Goal: Information Seeking & Learning: Learn about a topic

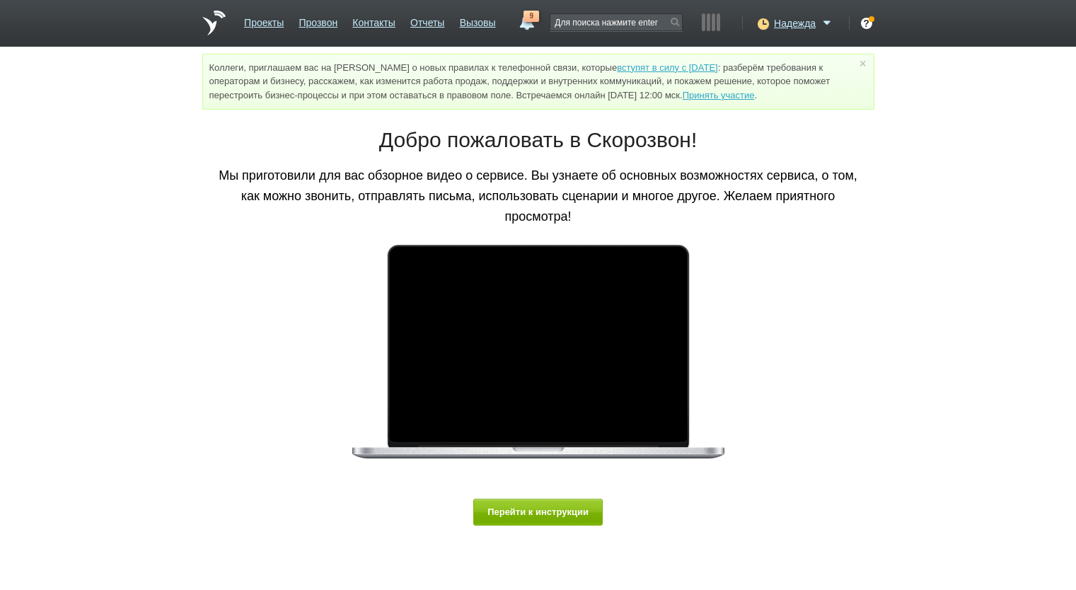
click at [427, 18] on link "Отчеты" at bounding box center [427, 20] width 34 height 21
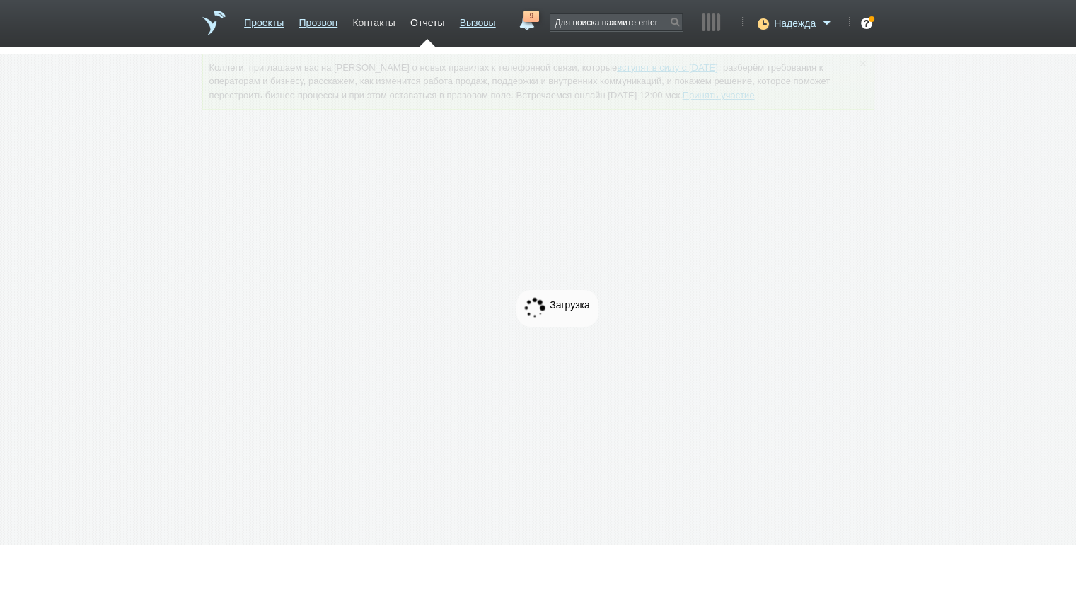
click at [368, 22] on link "Контакты" at bounding box center [373, 20] width 42 height 21
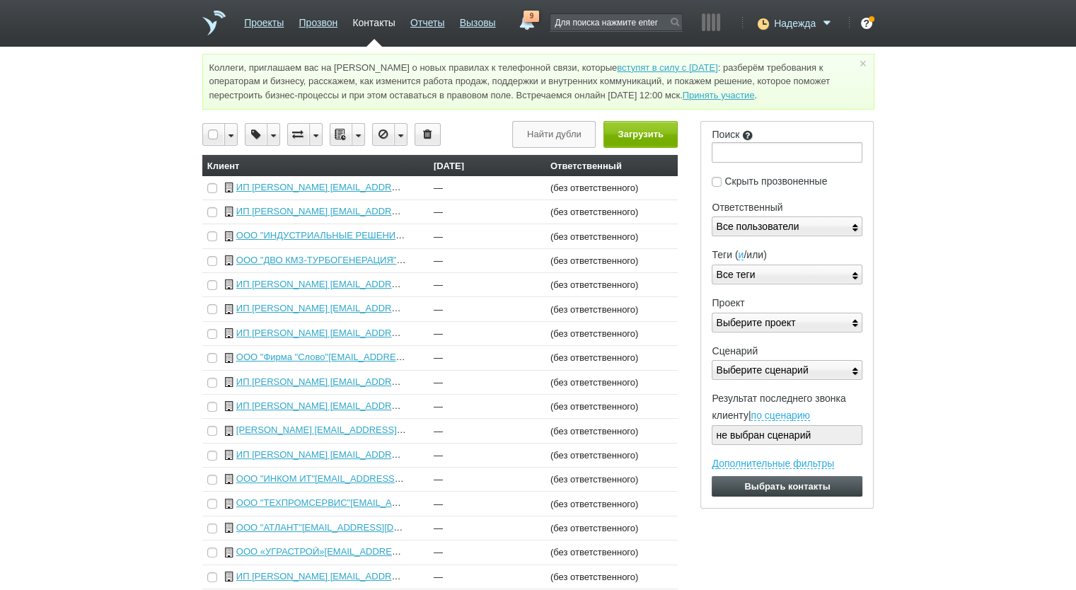
click at [764, 23] on icon at bounding box center [761, 23] width 19 height 14
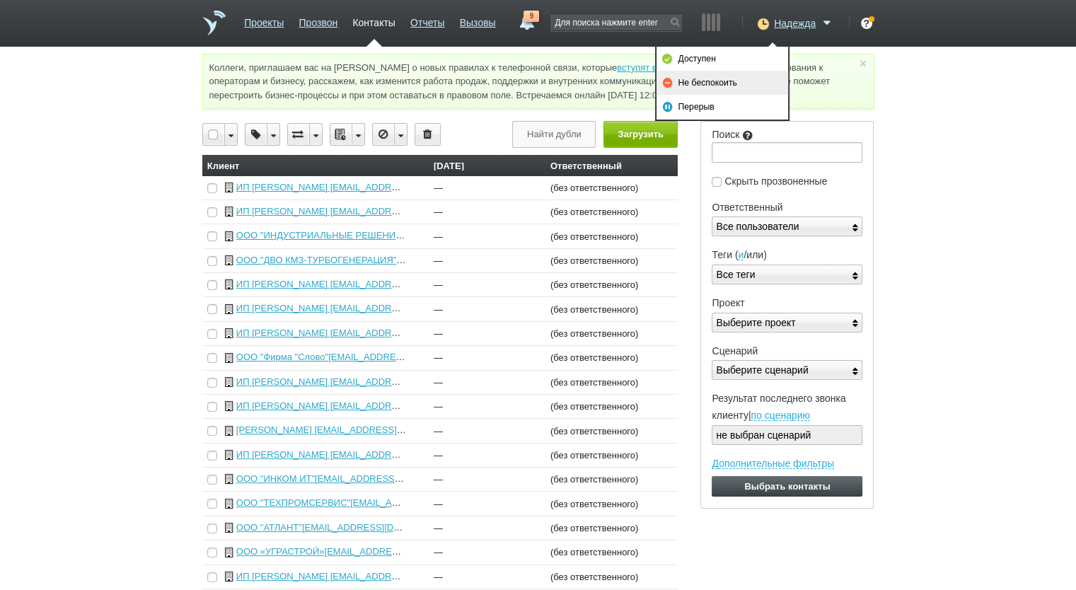
click at [750, 77] on link "Не беспокоить" at bounding box center [723, 83] width 132 height 24
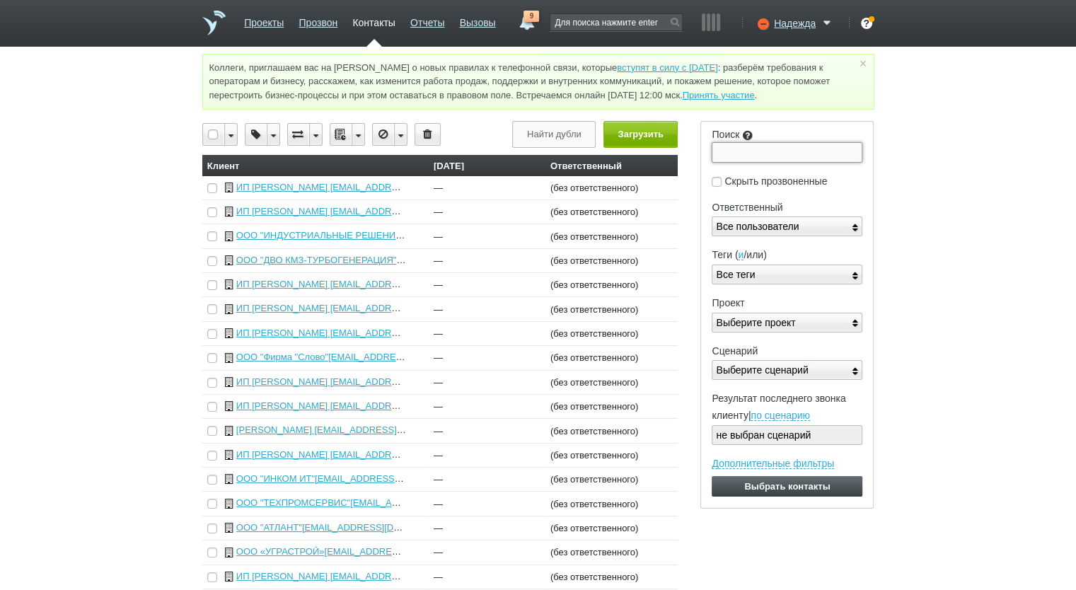
click at [725, 148] on input "Поиск" at bounding box center [787, 152] width 151 height 20
paste input "7816599060"
type input "7816599060"
click at [712, 476] on input "Выбрать контакты" at bounding box center [787, 486] width 151 height 21
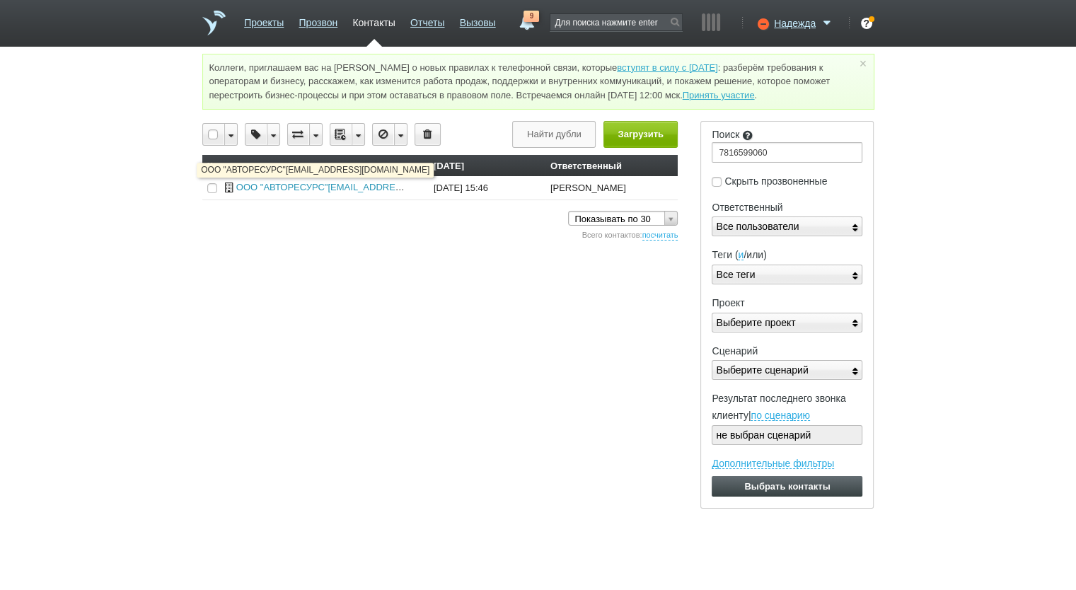
click at [297, 187] on link "ООО "АВТОРЕСУРС"[EMAIL_ADDRESS][DOMAIN_NAME]" at bounding box center [360, 187] width 248 height 11
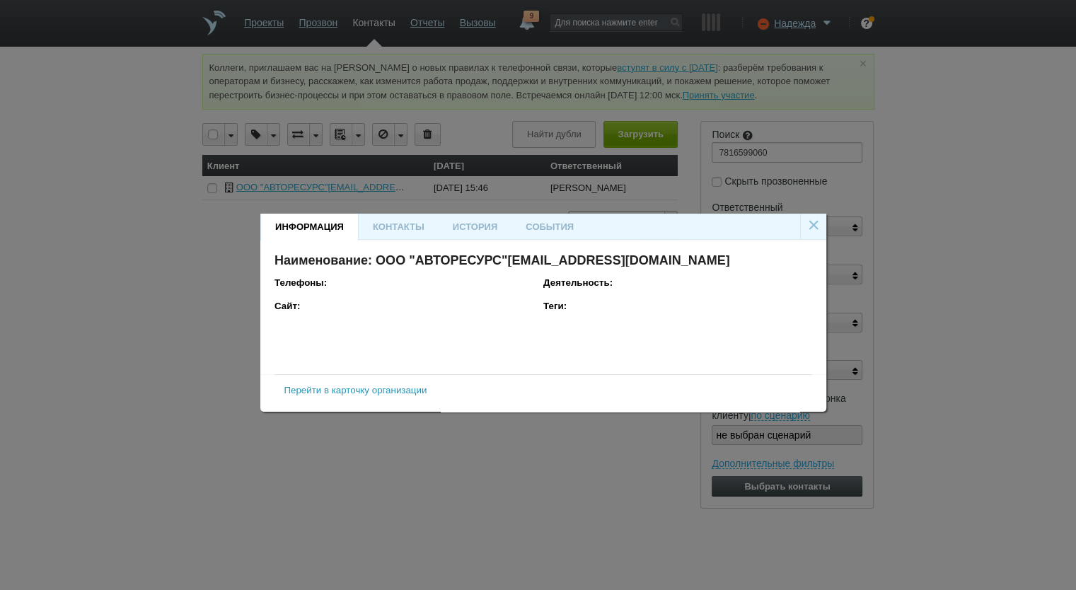
click at [379, 391] on link "Перейти в карточку организации" at bounding box center [355, 390] width 143 height 11
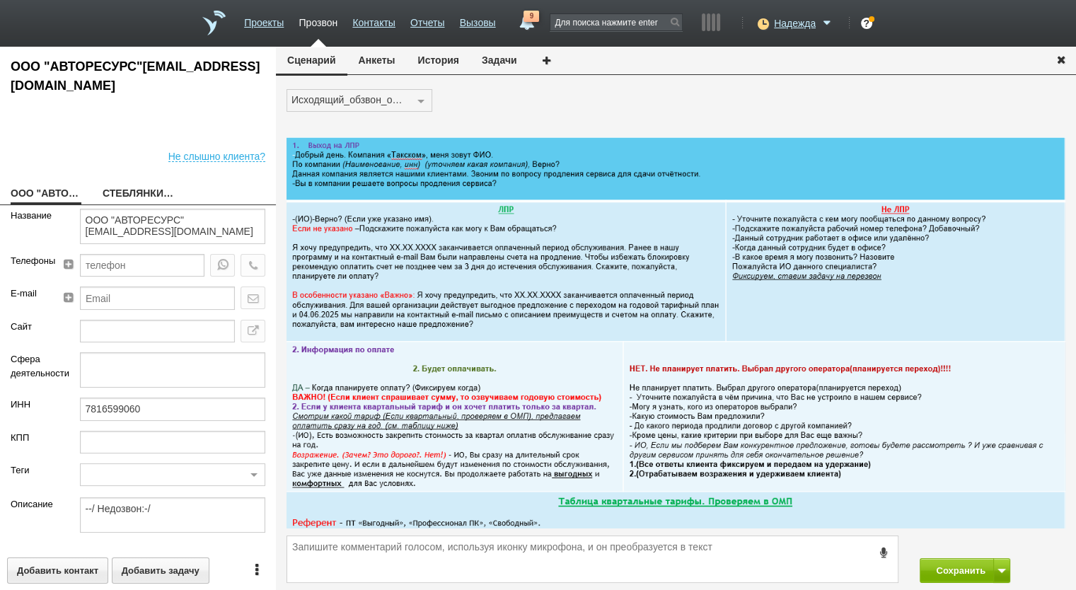
click at [441, 69] on button "История" at bounding box center [439, 60] width 64 height 27
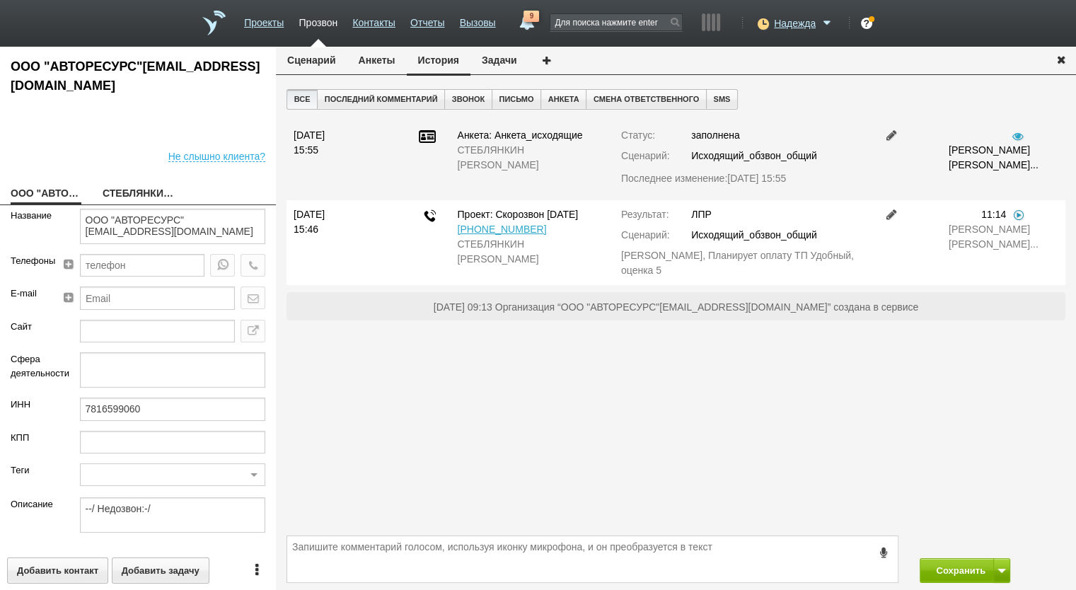
click at [1014, 217] on link at bounding box center [1019, 214] width 14 height 11
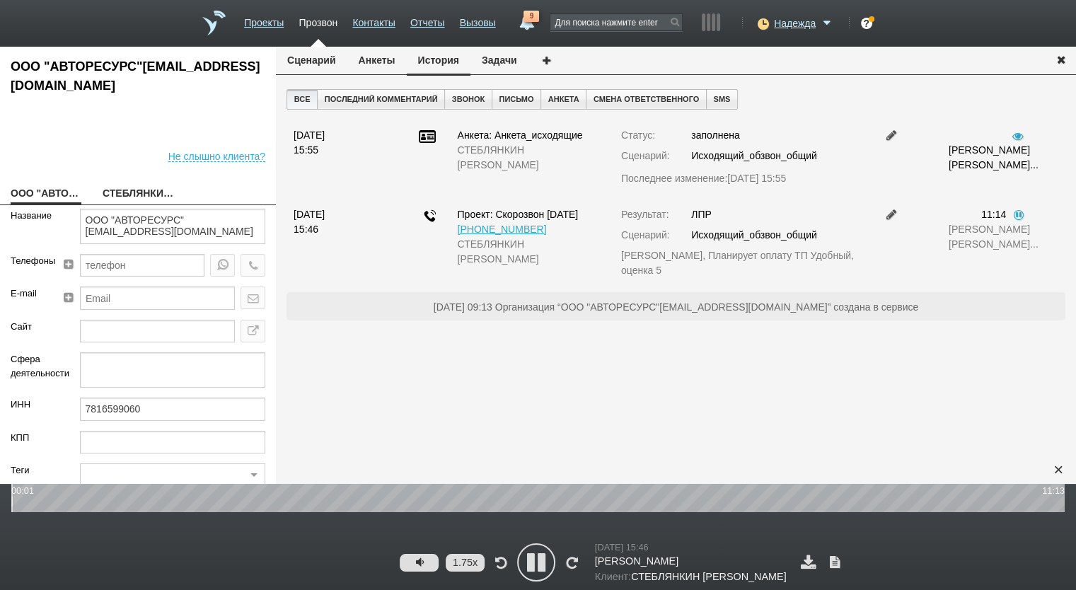
click at [487, 552] on div "1.75x [DATE] 15:46 [PERSON_NAME]: [PERSON_NAME] [PERSON_NAME]" at bounding box center [538, 563] width 1054 height 44
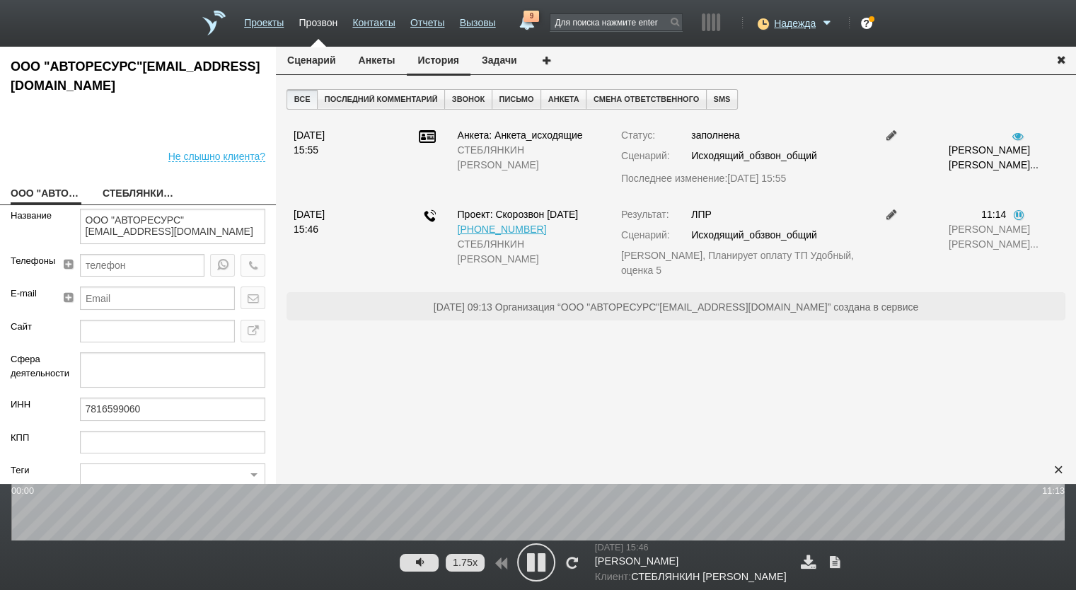
click at [480, 560] on button "1.75x" at bounding box center [465, 563] width 39 height 18
click at [756, 25] on icon at bounding box center [761, 23] width 19 height 14
drag, startPoint x: 702, startPoint y: 83, endPoint x: 650, endPoint y: 142, distance: 78.2
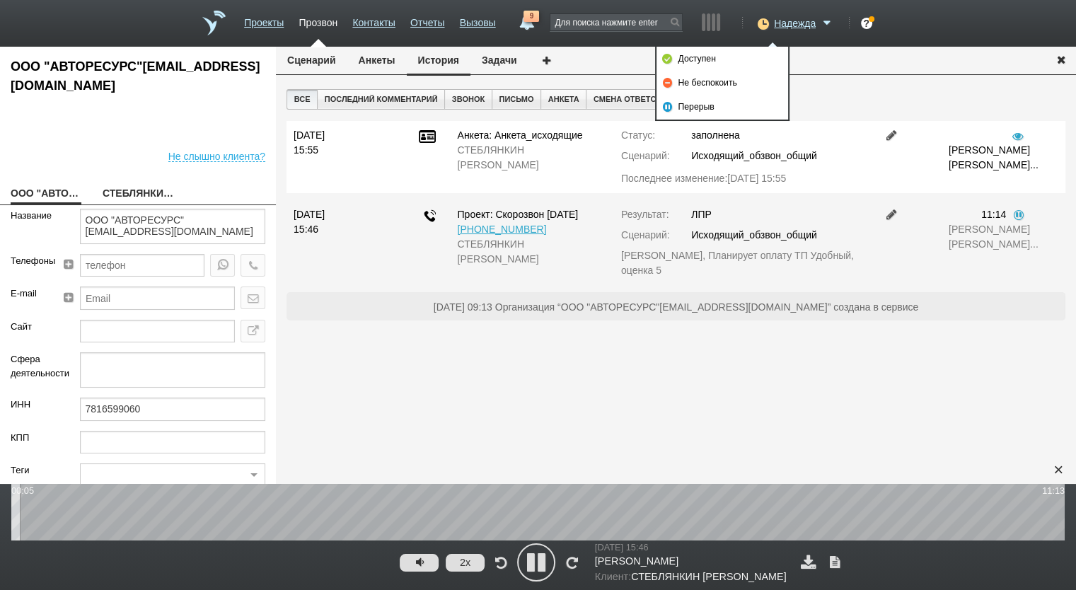
click at [702, 84] on link "Не беспокоить" at bounding box center [723, 83] width 132 height 24
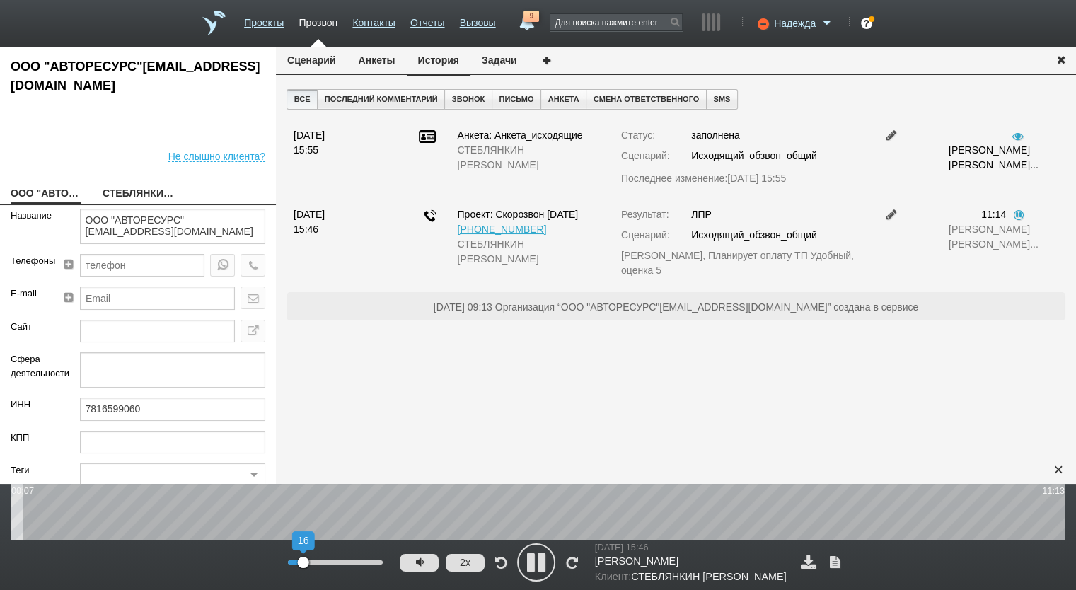
click at [418, 558] on icon at bounding box center [419, 562] width 17 height 11
drag, startPoint x: 355, startPoint y: 559, endPoint x: 385, endPoint y: 567, distance: 31.4
click at [385, 567] on div "16" at bounding box center [335, 563] width 106 height 16
type input "100"
drag, startPoint x: 382, startPoint y: 562, endPoint x: 391, endPoint y: 568, distance: 10.2
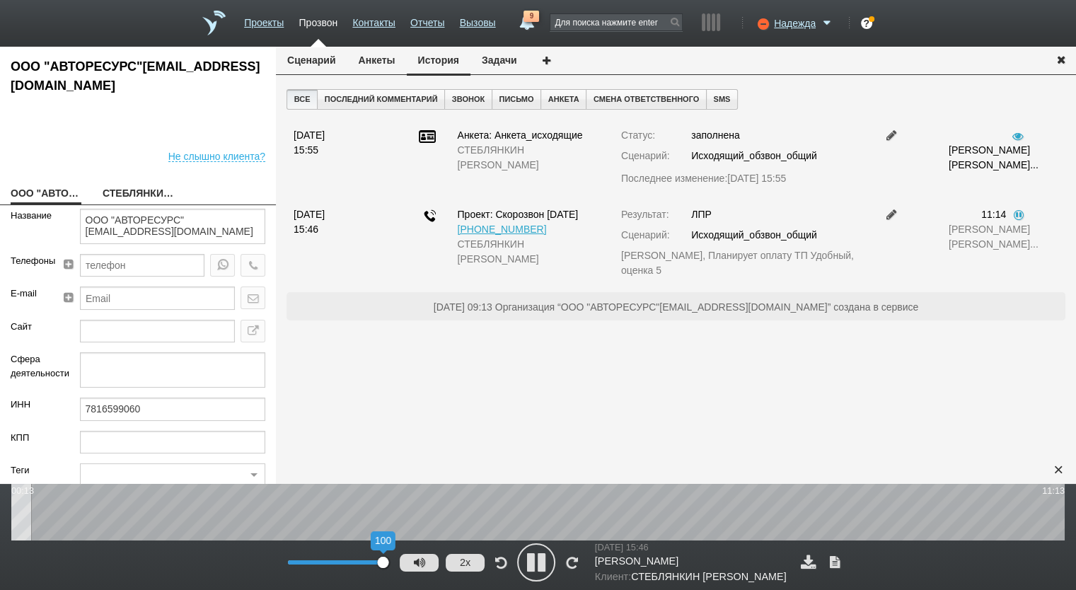
click at [391, 566] on div "100" at bounding box center [340, 563] width 117 height 16
click at [130, 197] on link "СТЕБЛЯНКИН [PERSON_NAME]" at bounding box center [138, 195] width 71 height 20
type textarea "СТЕБЛЯНКИН [PERSON_NAME]"
type textarea "Пребиллинг_Сентябрь.2025"
type input "Сумма АП+ЛД: 17120"
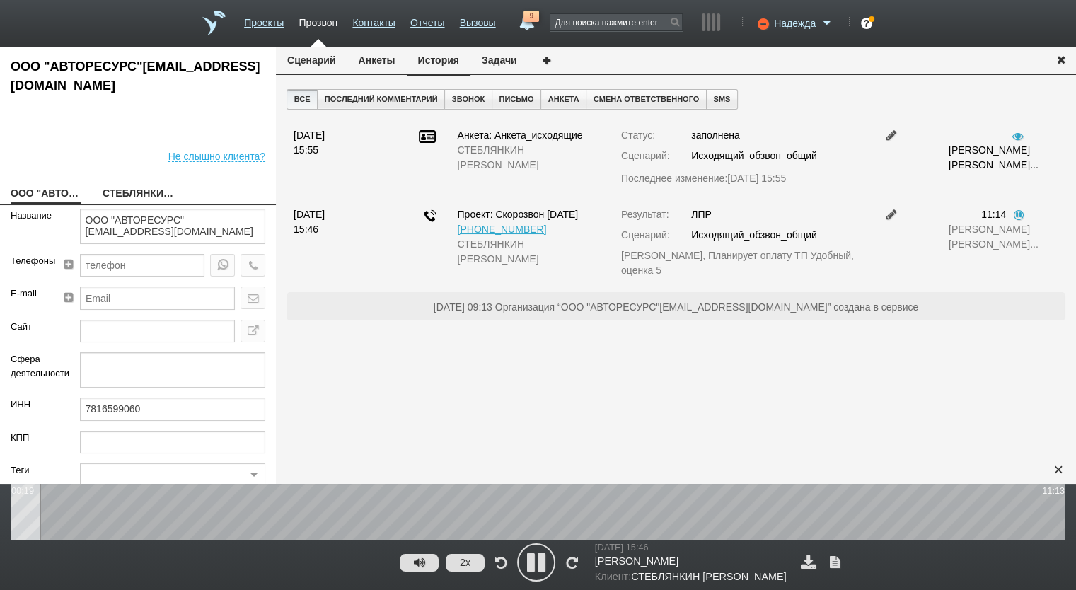
type input "00_Комфортный (2 года)"
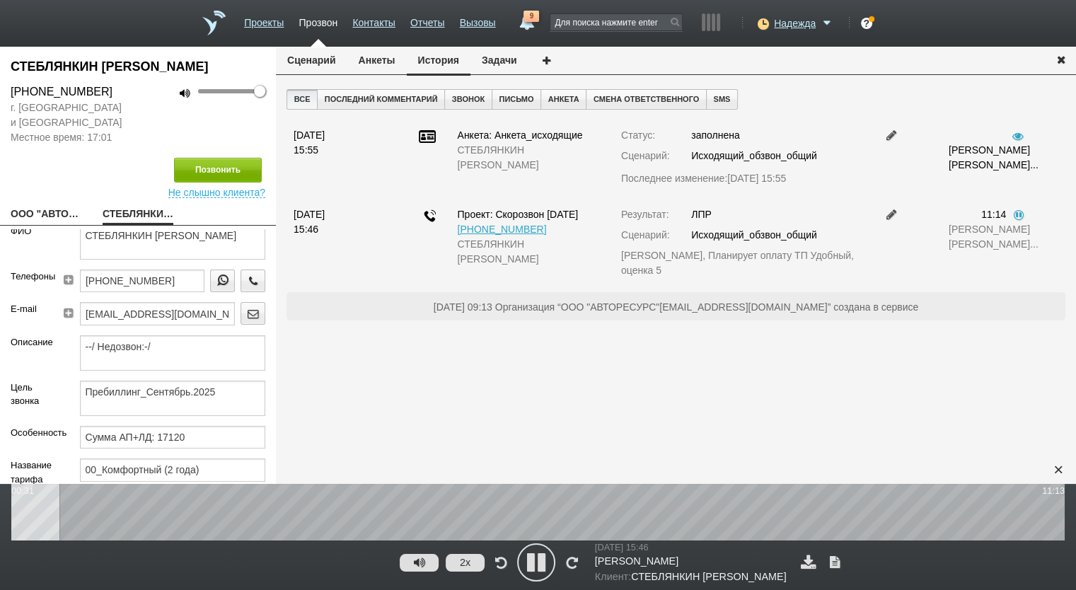
scroll to position [217, 0]
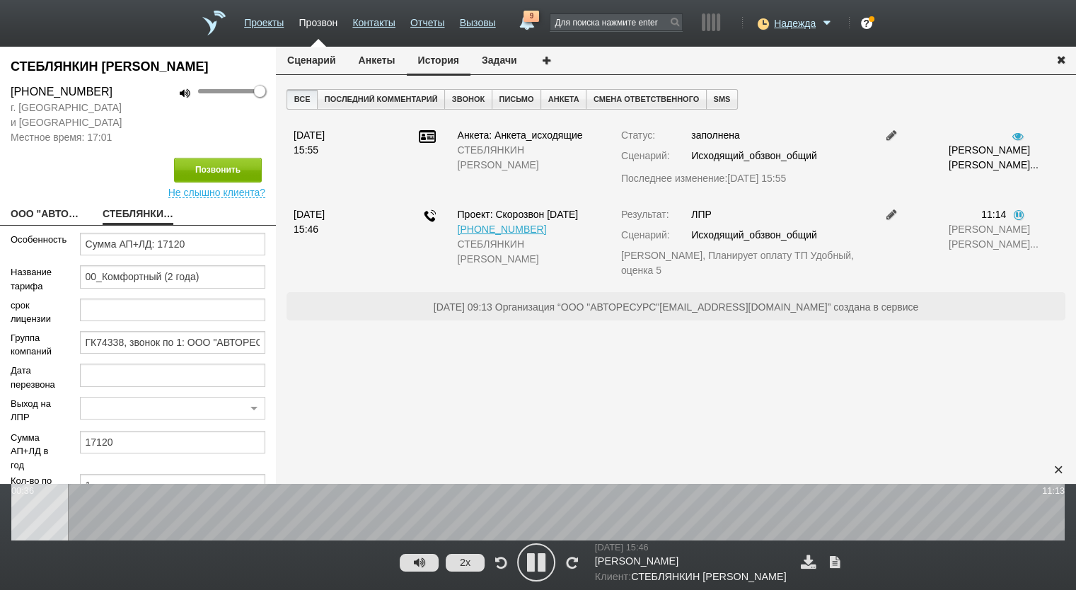
click at [532, 561] on icon at bounding box center [536, 562] width 35 height 35
click at [1060, 473] on div "×" at bounding box center [1058, 469] width 21 height 21
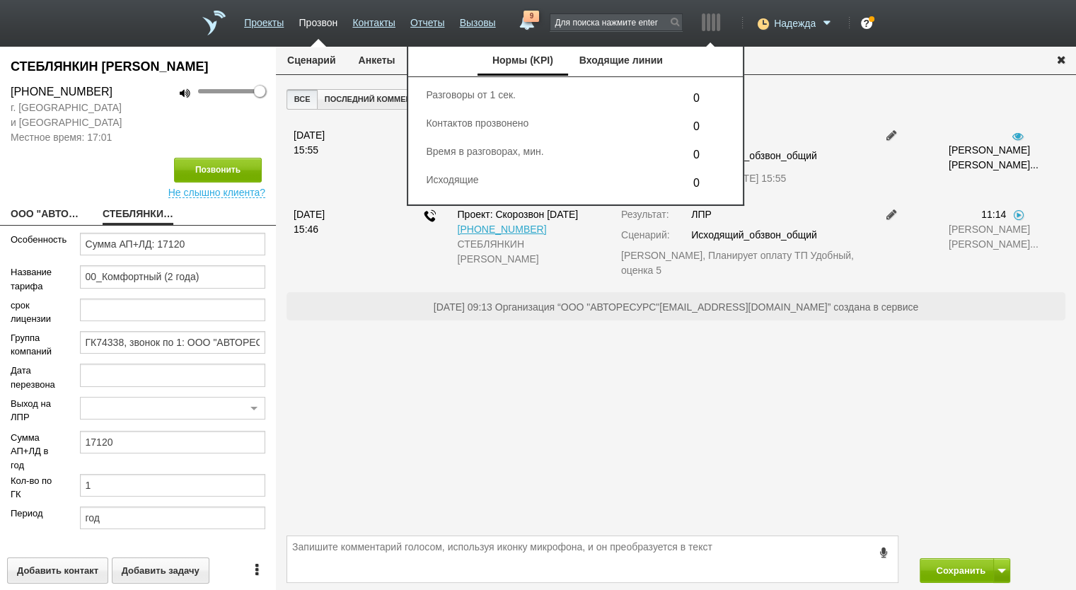
click at [788, 21] on span "Надежда" at bounding box center [795, 23] width 42 height 14
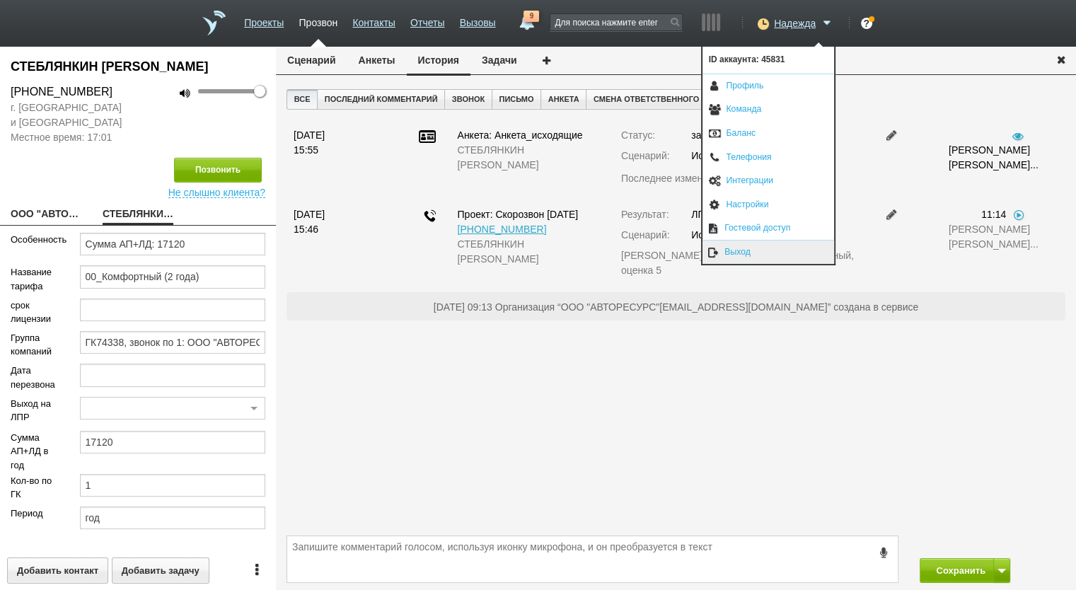
click at [753, 251] on link "Выход" at bounding box center [769, 252] width 132 height 23
